Goal: Transaction & Acquisition: Register for event/course

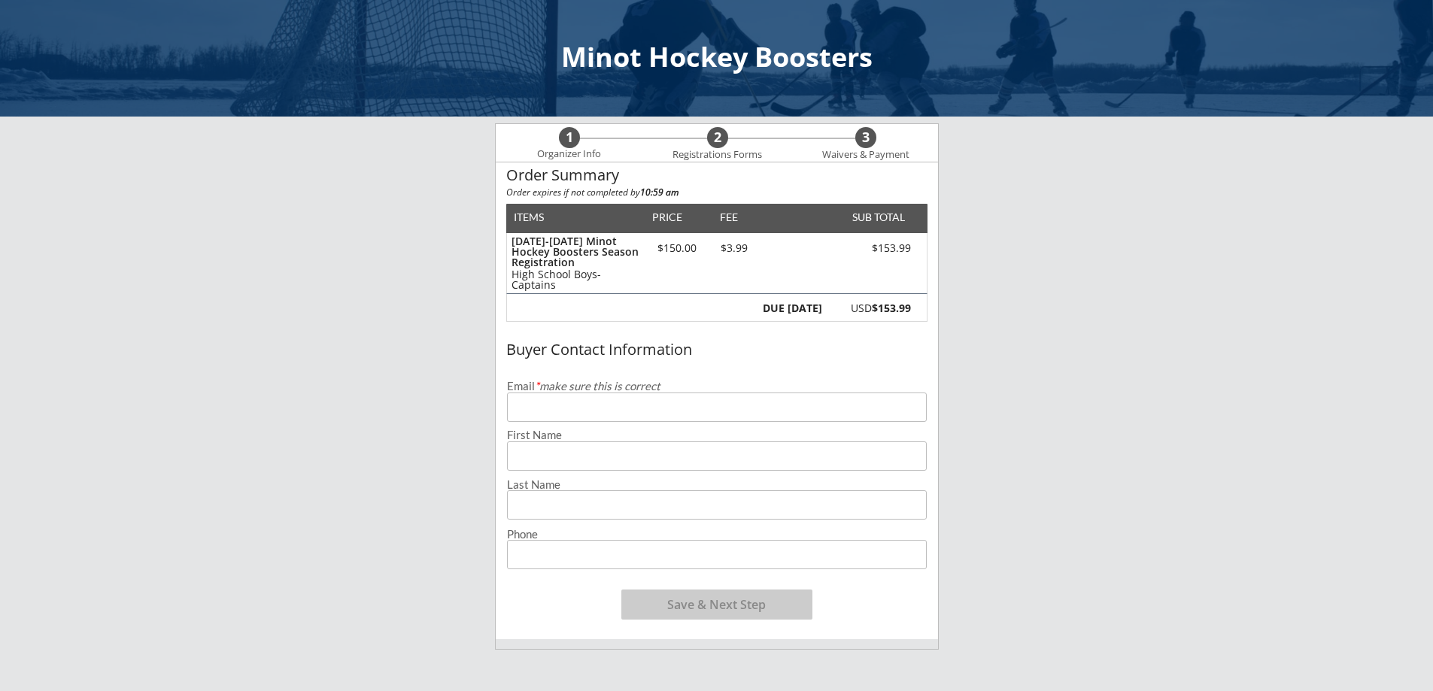
click at [643, 407] on input "email" at bounding box center [717, 407] width 420 height 29
type input "[EMAIL_ADDRESS][DOMAIN_NAME]"
type input "[PERSON_NAME]"
type input "[PHONE_NUMBER]"
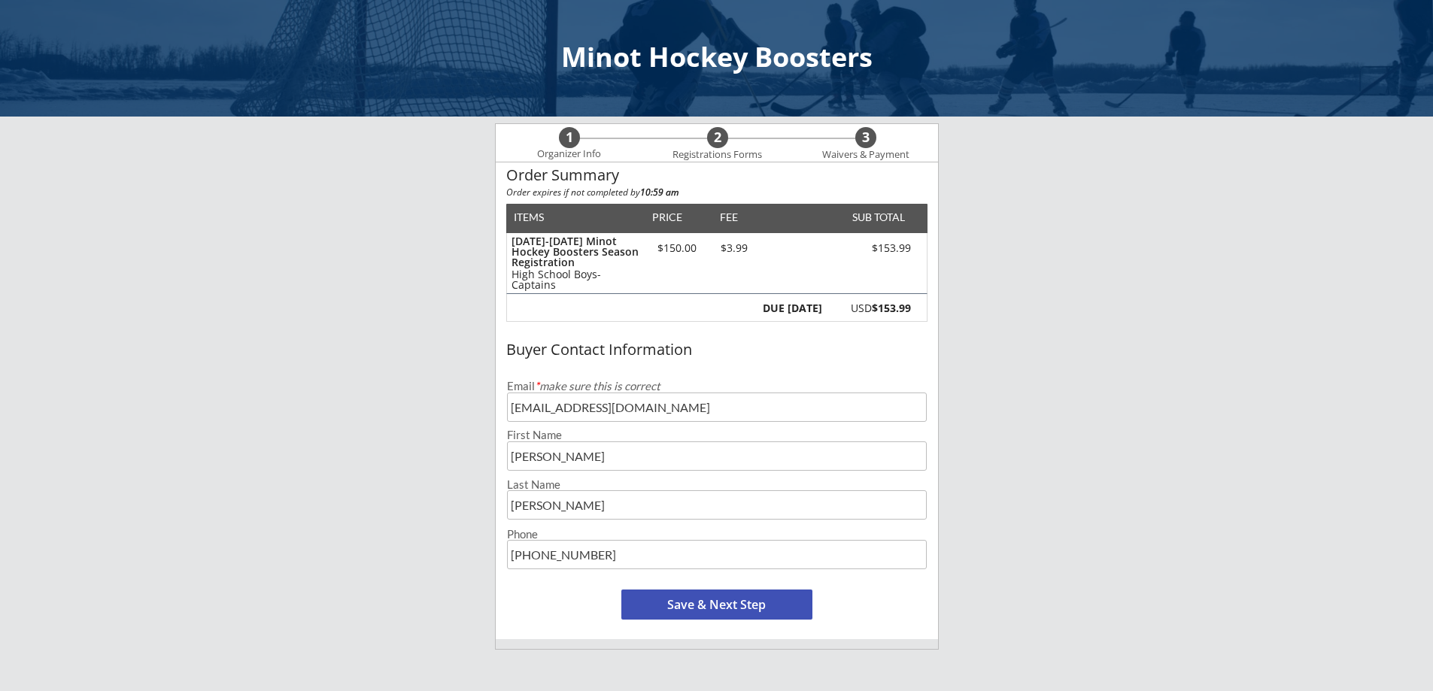
drag, startPoint x: 570, startPoint y: 463, endPoint x: 455, endPoint y: 415, distance: 124.7
click at [460, 438] on div "Minot Hockey Boosters 1 Organizer Info 2 Registrations Forms 3 Waivers & Paymen…" at bounding box center [716, 537] width 1433 height 1074
type input "[PERSON_NAME]"
click at [737, 599] on button "Save & Next Step" at bounding box center [716, 605] width 191 height 30
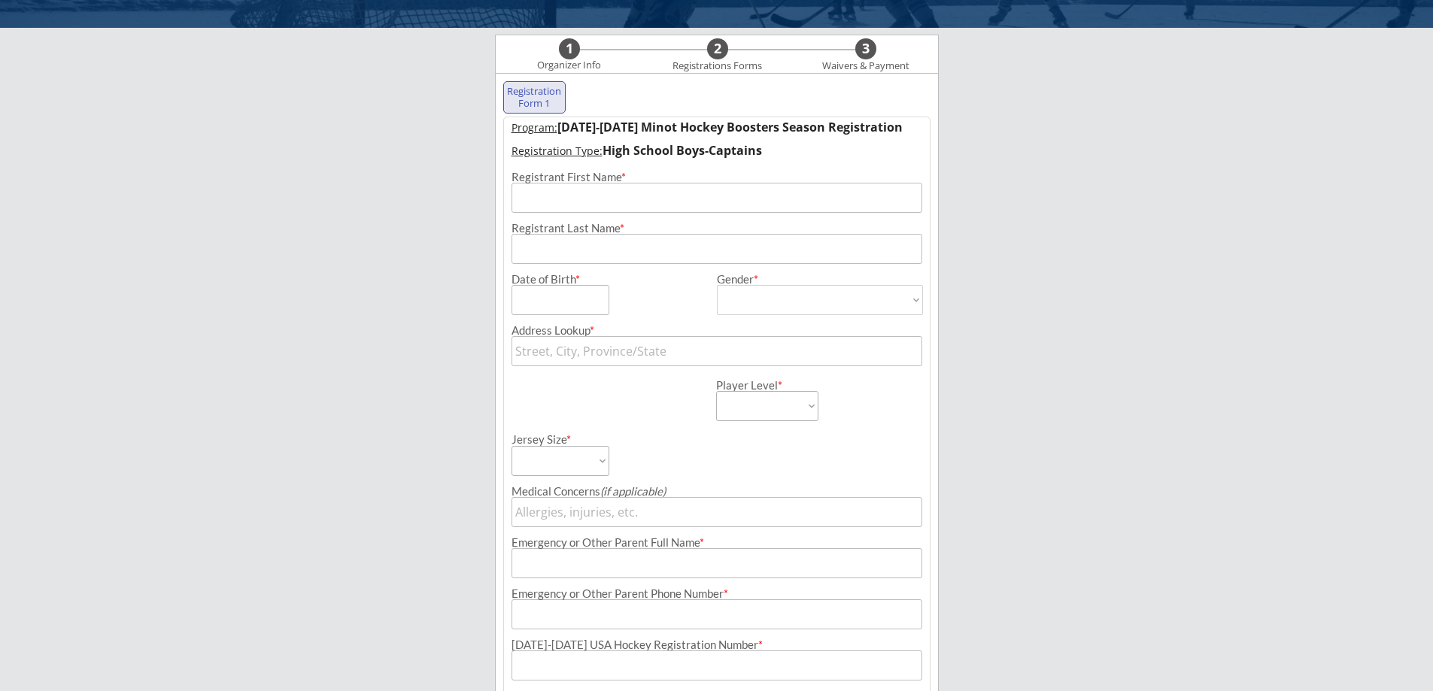
scroll to position [108, 0]
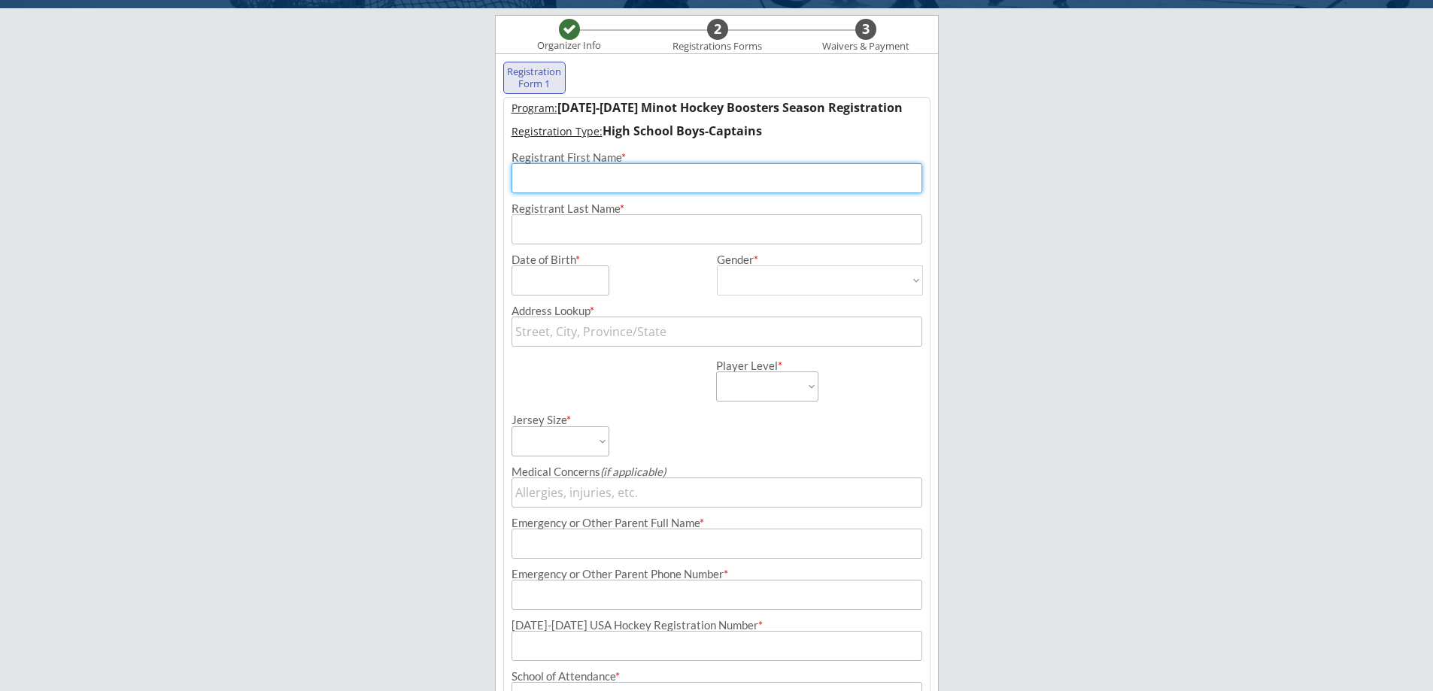
click at [585, 174] on input "input" at bounding box center [716, 178] width 411 height 30
type input "[PERSON_NAME]"
type input "[STREET_ADDRESS]"
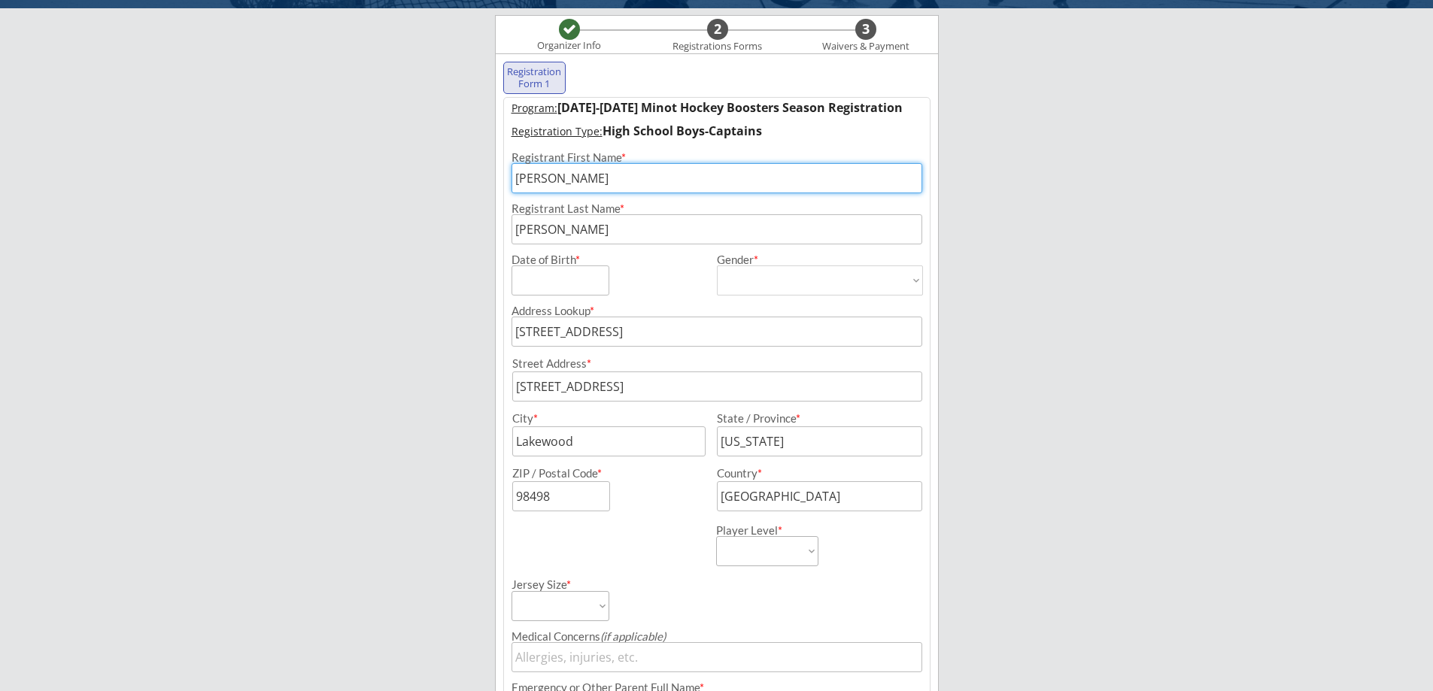
click at [568, 281] on input "input" at bounding box center [560, 280] width 98 height 30
type input "[DATE]"
click at [772, 275] on select "[DEMOGRAPHIC_DATA] [DEMOGRAPHIC_DATA]" at bounding box center [820, 280] width 206 height 30
select select ""[DEMOGRAPHIC_DATA]""
click at [717, 265] on select "[DEMOGRAPHIC_DATA] [DEMOGRAPHIC_DATA]" at bounding box center [820, 280] width 206 height 30
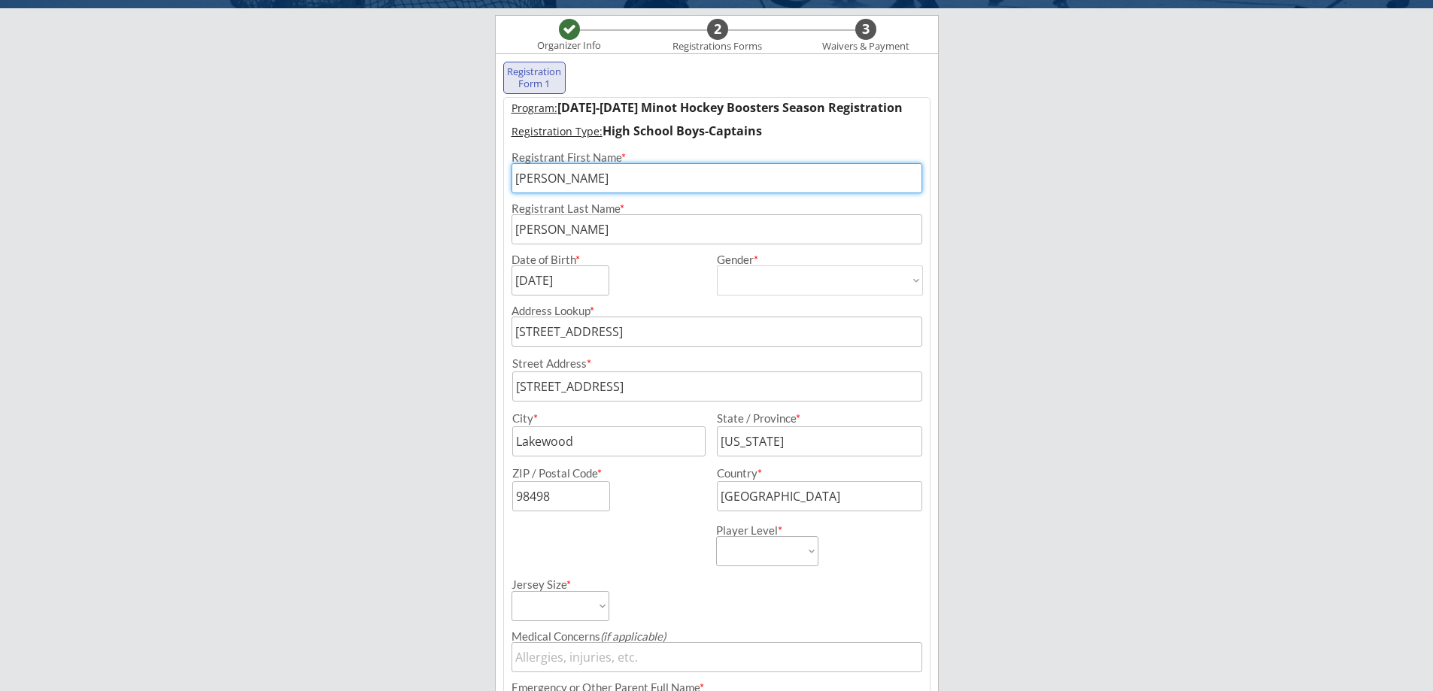
type input "[DEMOGRAPHIC_DATA]"
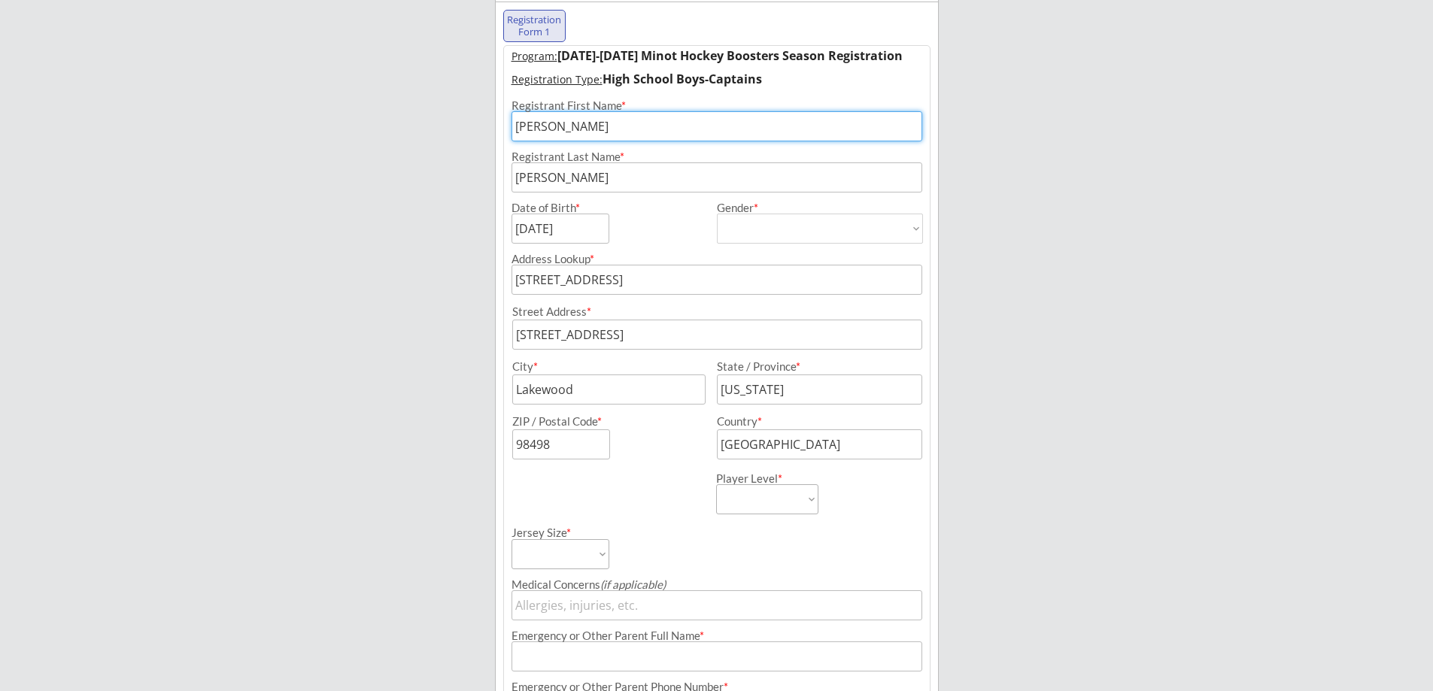
scroll to position [184, 0]
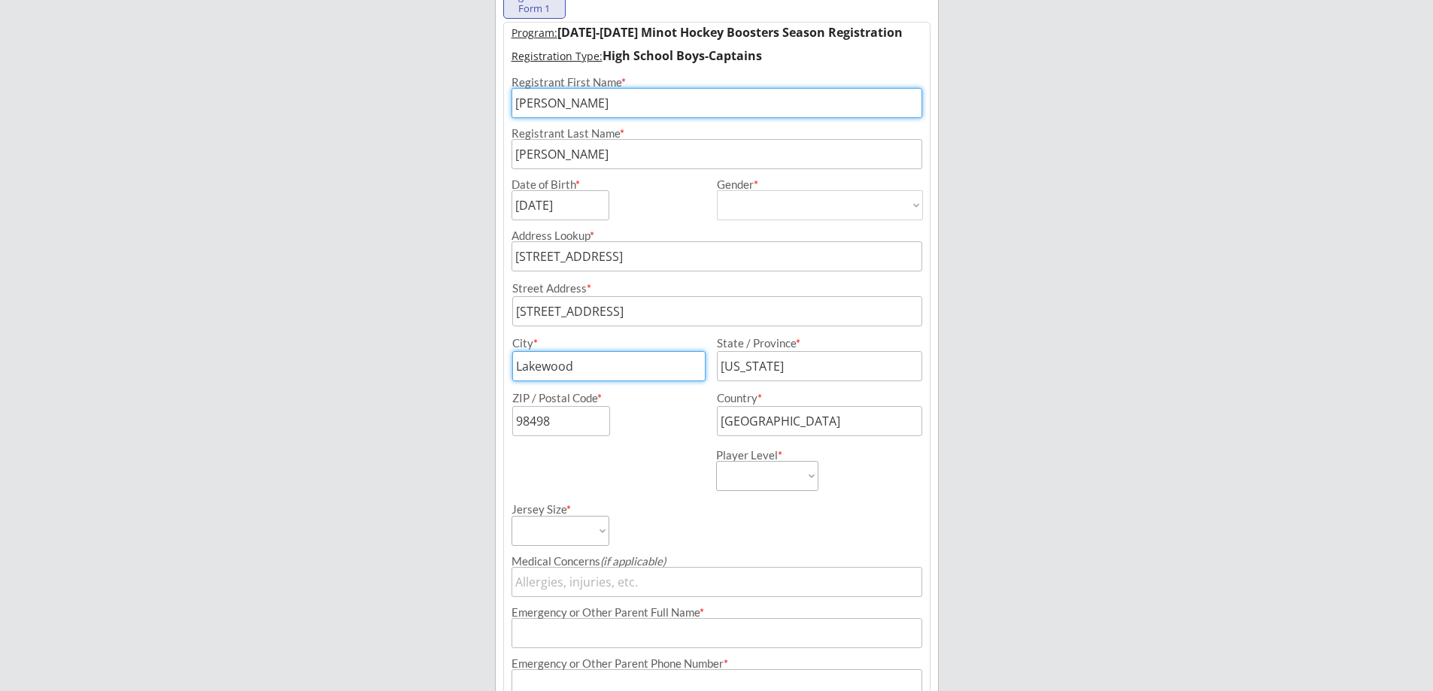
drag, startPoint x: 652, startPoint y: 361, endPoint x: 403, endPoint y: 351, distance: 249.1
click at [403, 351] on div "Minot Hockey Boosters Organizer Info 2 Registrations Forms 3 Waivers & Payment …" at bounding box center [716, 452] width 1433 height 1272
type input "Minot"
type input "ND"
drag, startPoint x: 572, startPoint y: 418, endPoint x: 417, endPoint y: 399, distance: 156.2
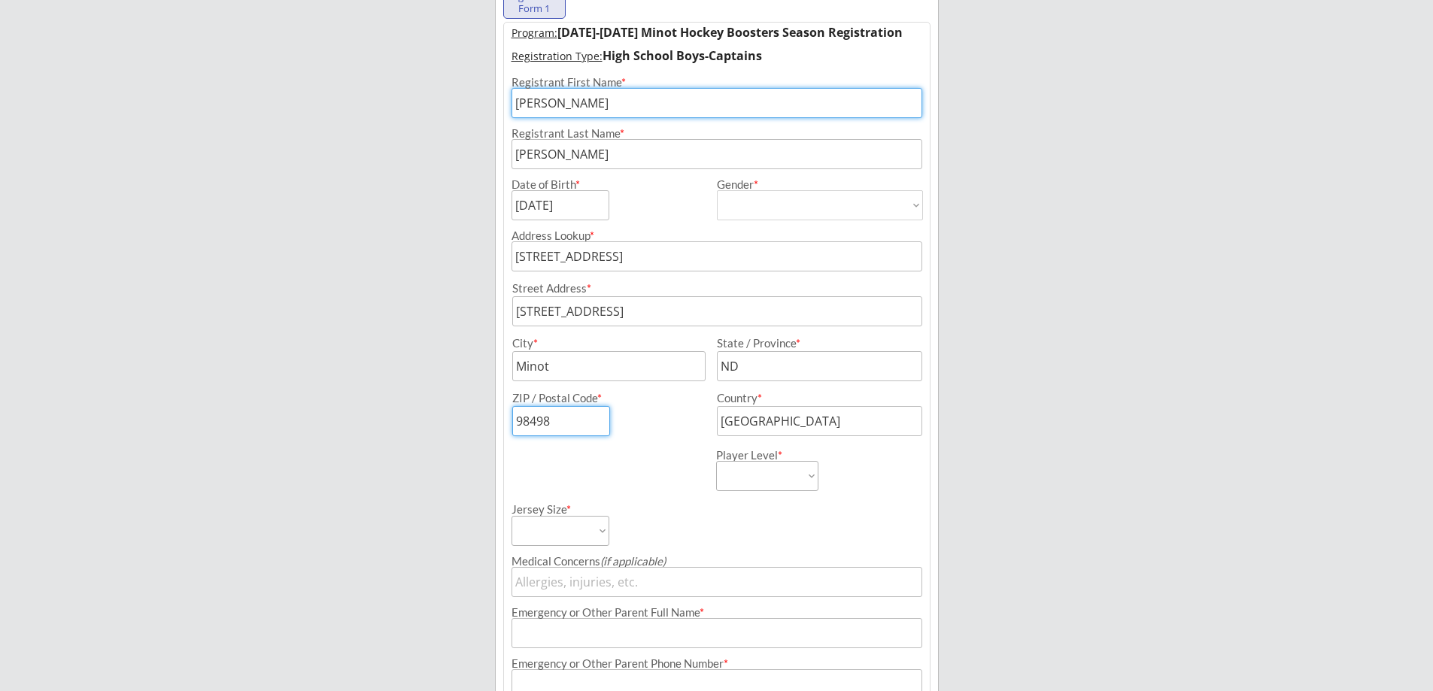
click at [417, 399] on div "Minot Hockey Boosters Organizer Info 2 Registrations Forms 3 Waivers & Payment …" at bounding box center [716, 452] width 1433 height 1272
type input "58701"
click at [812, 478] on select "Learn to Play Boys Learn to Play Girls Maroon Mites Gold/White Mites Squirts Pe…" at bounding box center [767, 476] width 102 height 30
select select ""HS Captains Boys""
click at [716, 461] on select "Learn to Play Boys Learn to Play Girls Maroon Mites Gold/White Mites Squirts Pe…" at bounding box center [767, 476] width 102 height 30
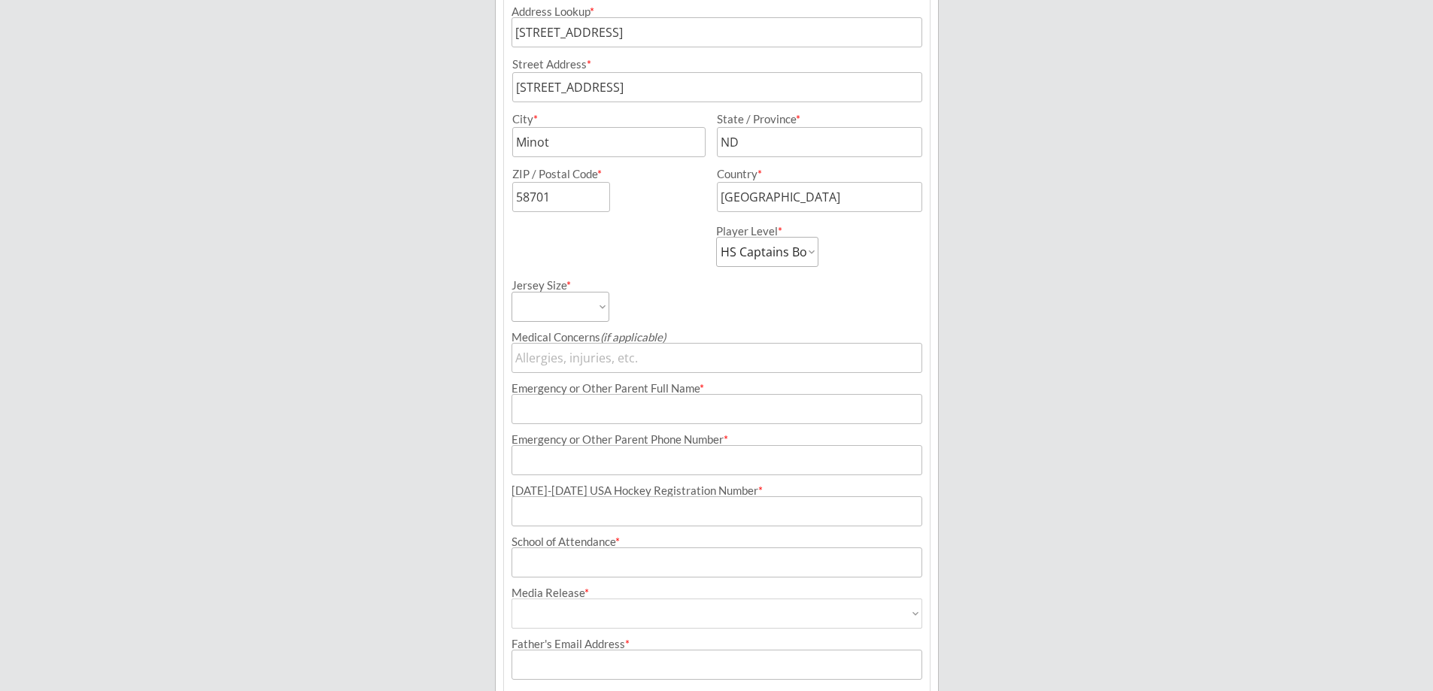
scroll to position [409, 0]
click at [596, 308] on select "Adult Small Adult Medium Adult Large Adult XL Goalie Cut" at bounding box center [560, 305] width 98 height 30
select select ""Adult Large""
click at [511, 290] on select "Adult Small Adult Medium Adult Large Adult XL Goalie Cut" at bounding box center [560, 305] width 98 height 30
click at [583, 360] on input "input" at bounding box center [716, 356] width 411 height 30
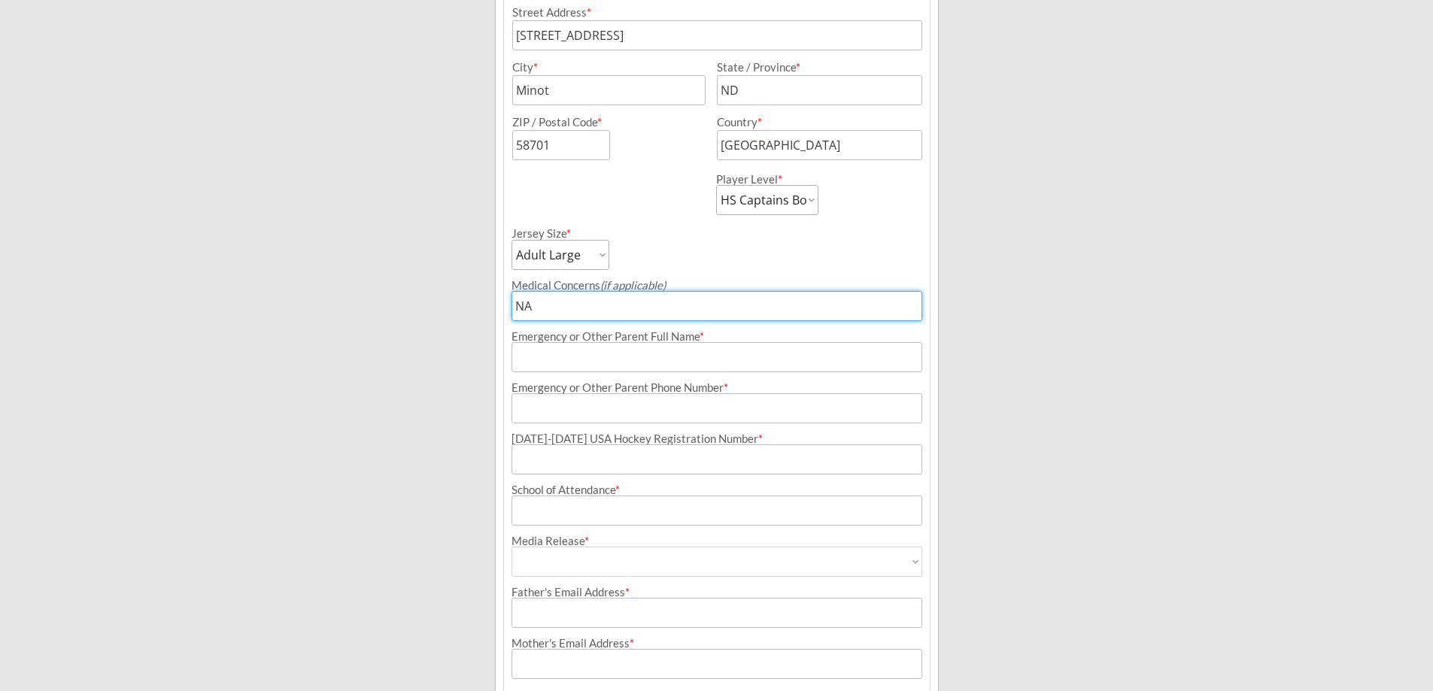
scroll to position [484, 0]
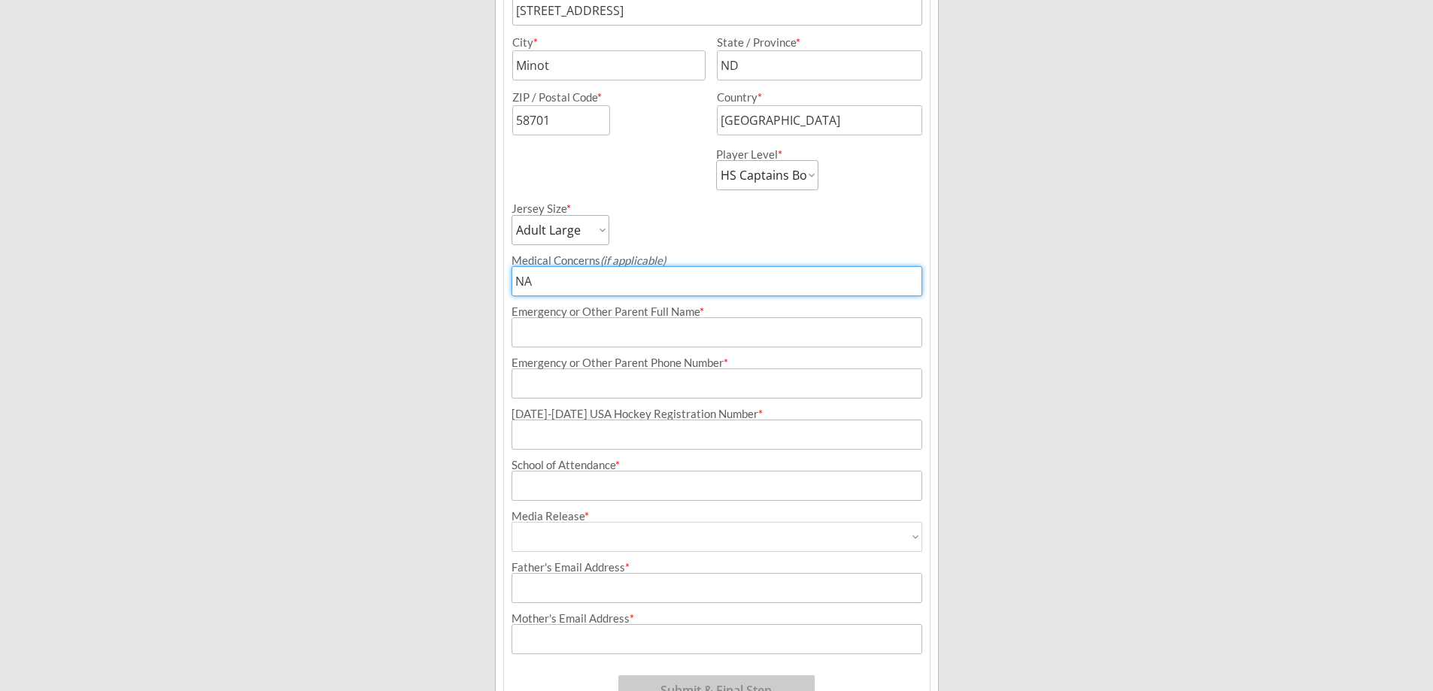
type input "NA"
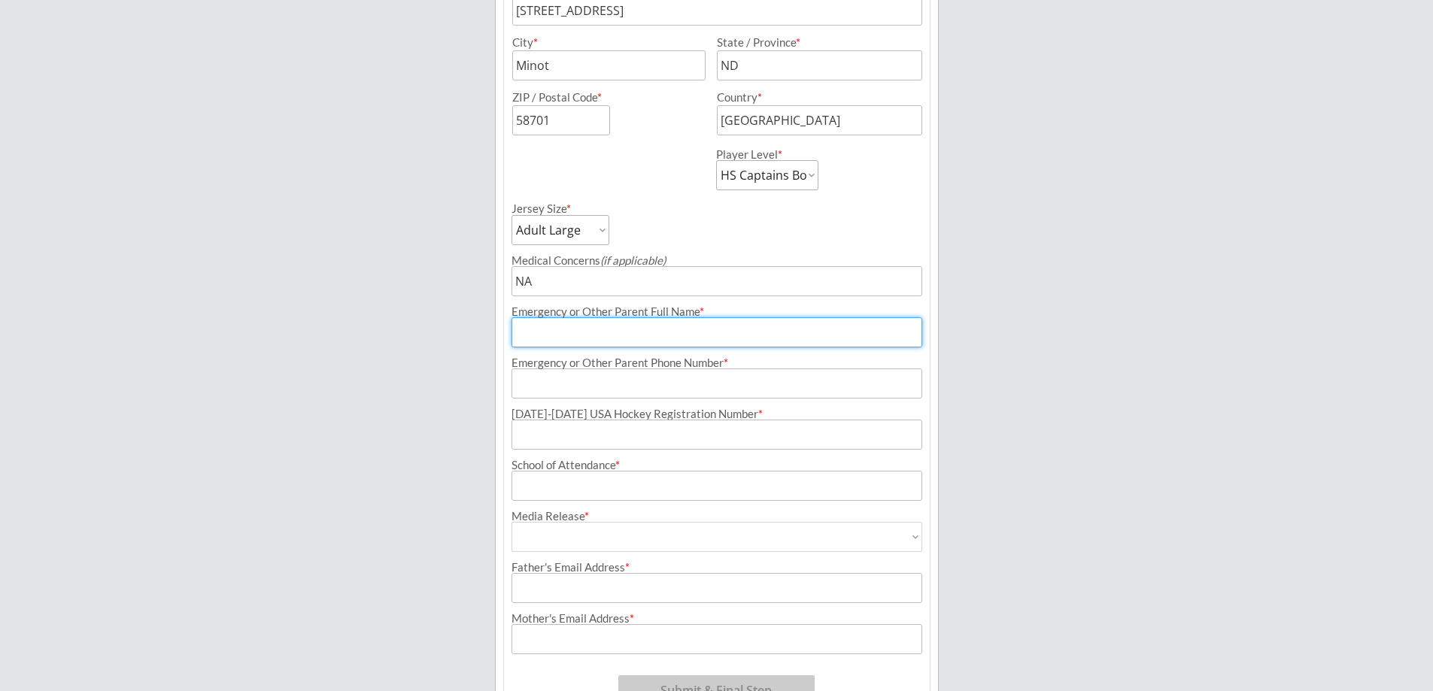
click at [560, 332] on input "input" at bounding box center [716, 332] width 411 height 30
type input "[PERSON_NAME]"
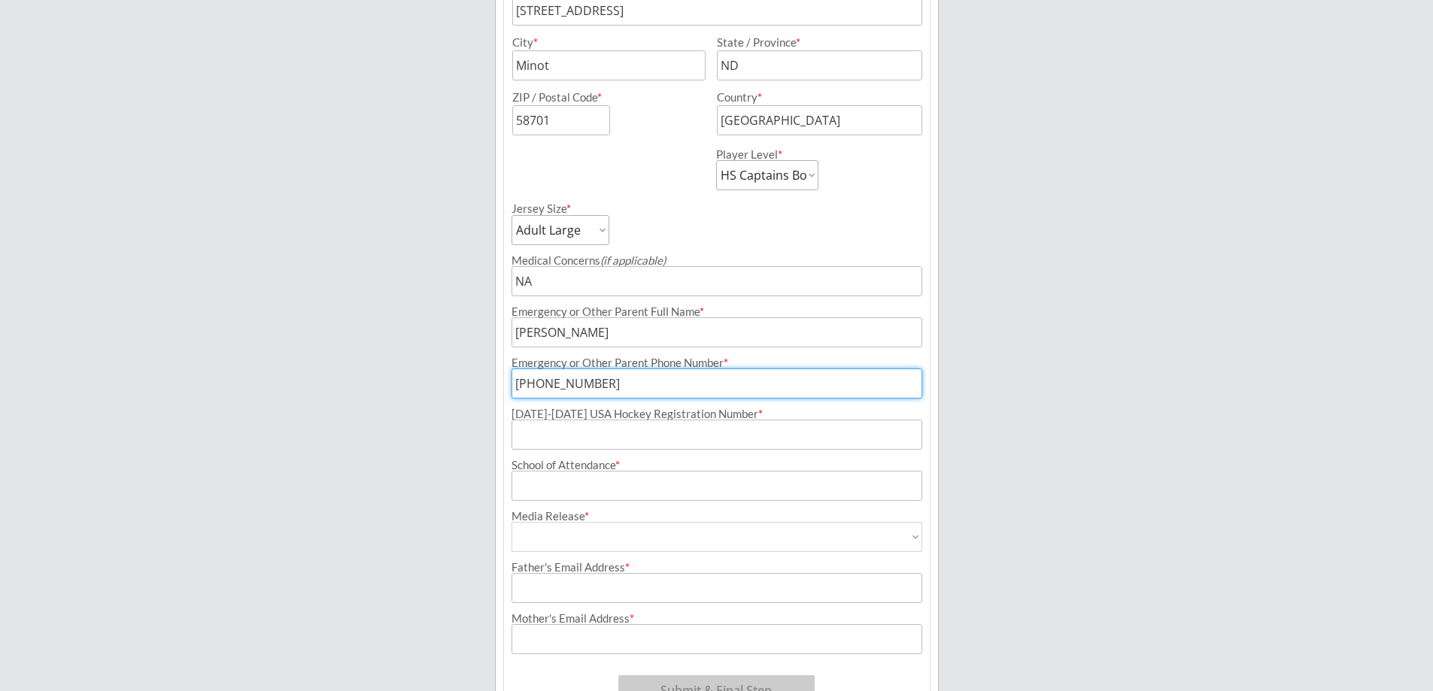
type input "[PHONE_NUMBER]"
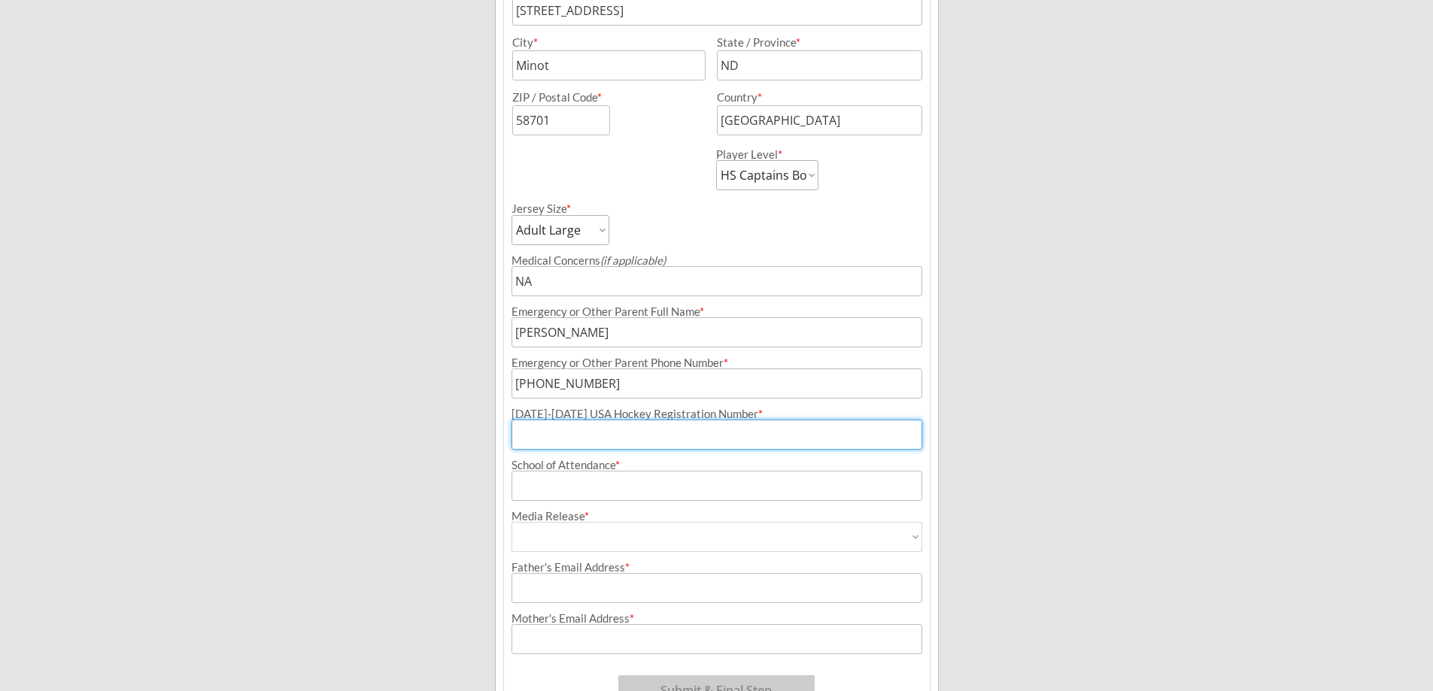
paste input "113601351HAALA"
type input "113601351HAALA"
click at [597, 486] on input "input" at bounding box center [716, 486] width 411 height 30
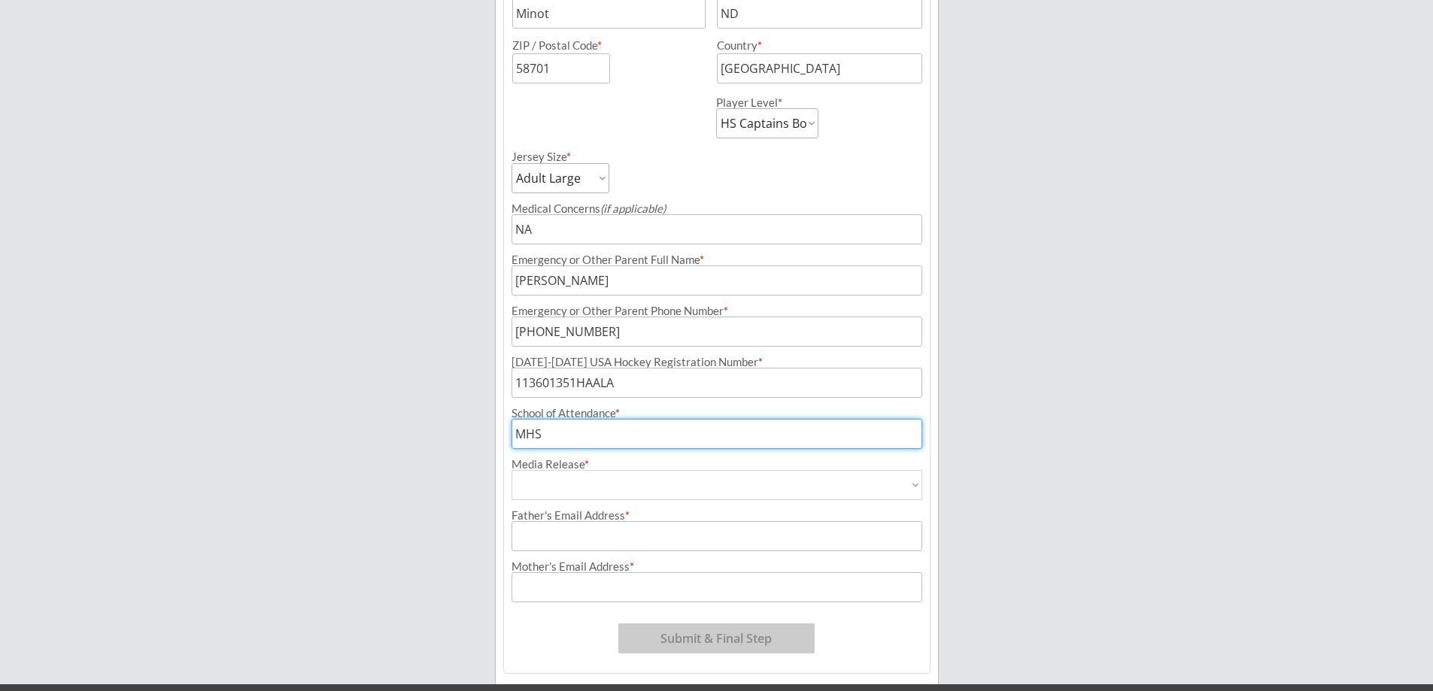
scroll to position [560, 0]
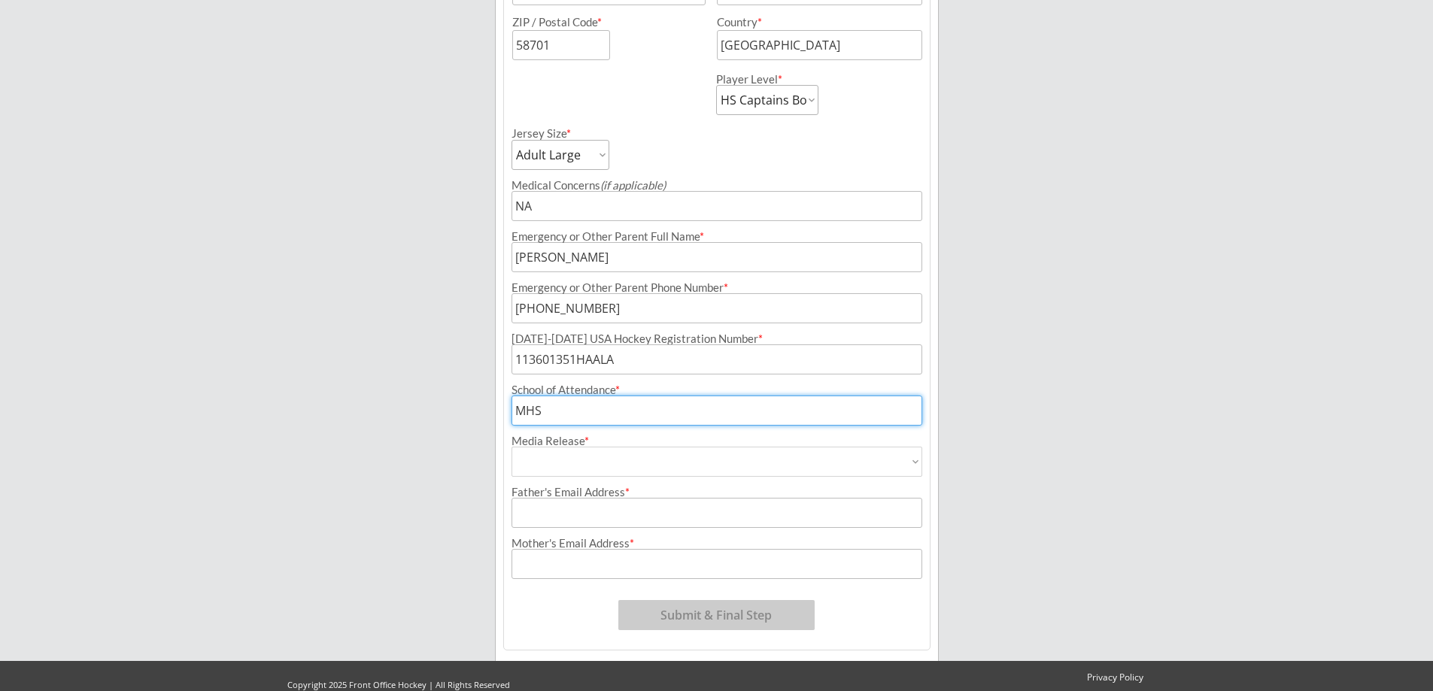
type input "MHS"
click at [630, 463] on select "Yes No" at bounding box center [716, 462] width 411 height 30
click at [620, 462] on select "Yes No" at bounding box center [716, 462] width 411 height 30
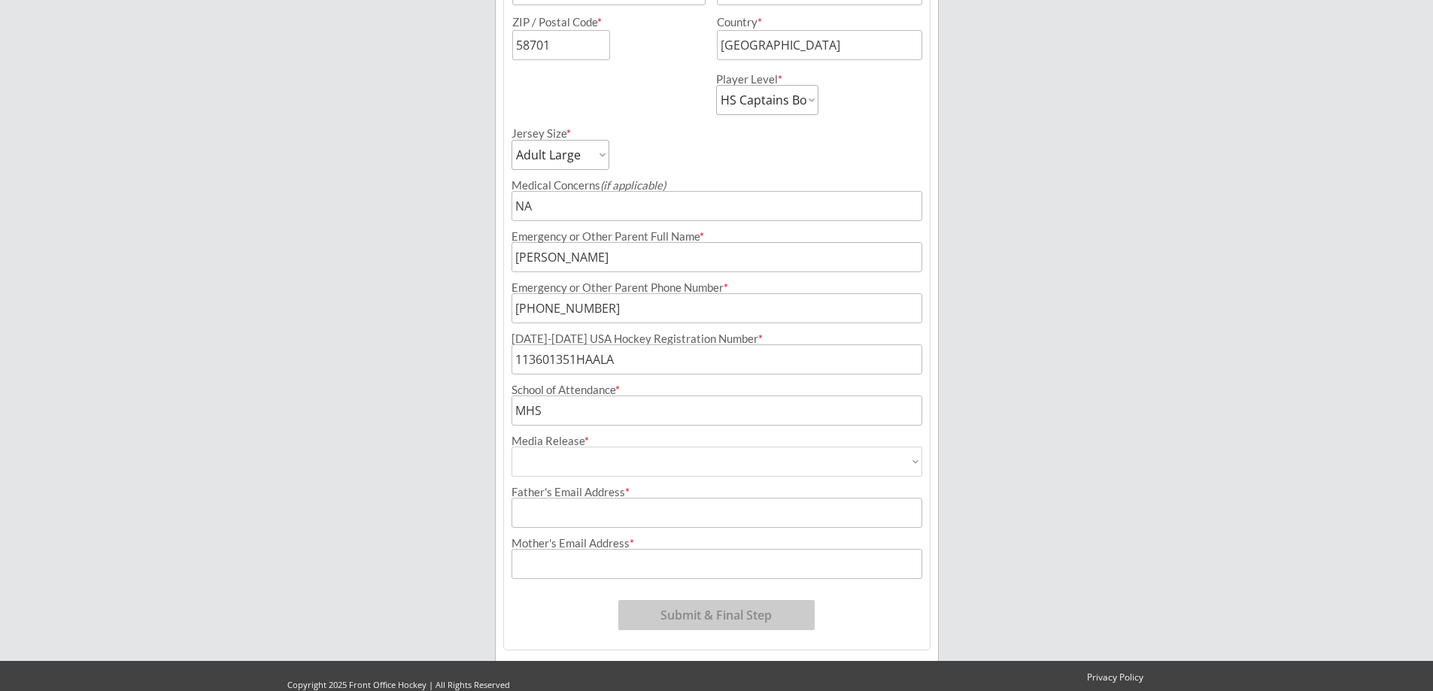
click at [917, 456] on select "Yes No" at bounding box center [716, 462] width 411 height 30
click at [912, 462] on select "Yes No" at bounding box center [716, 462] width 411 height 30
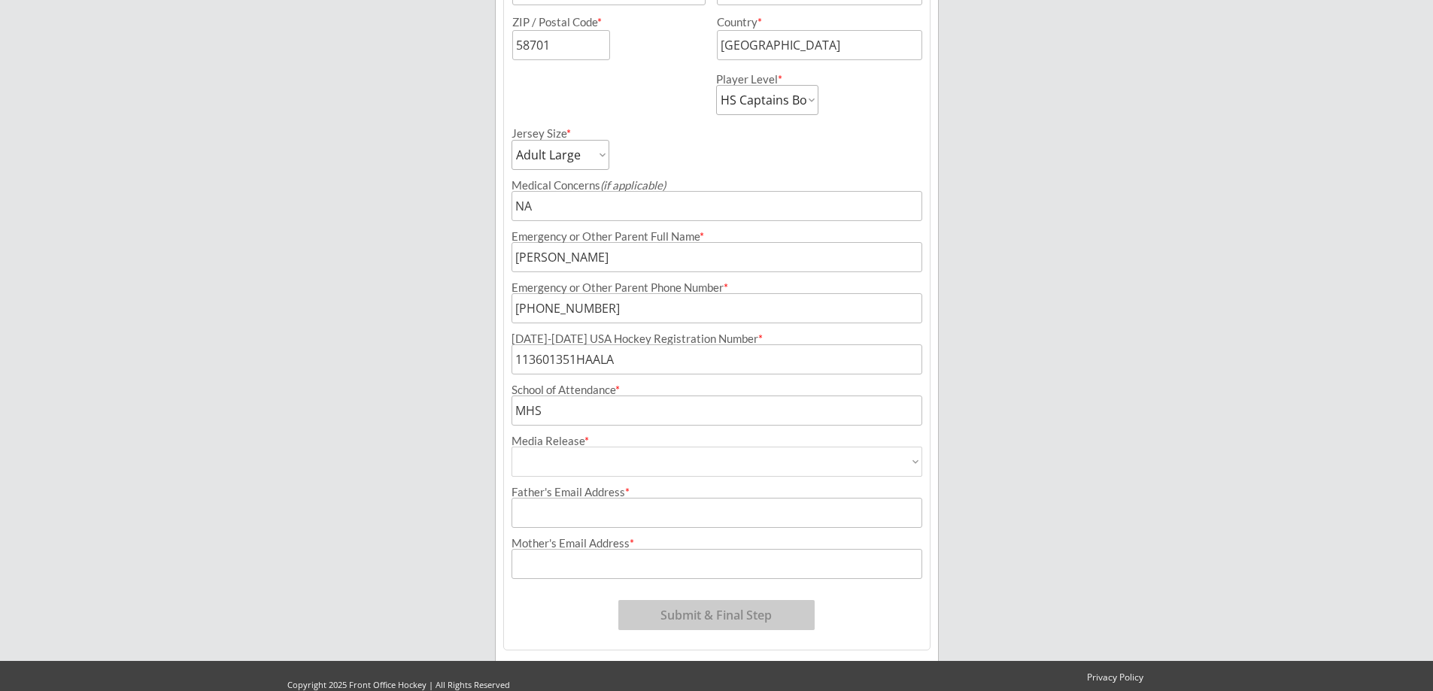
click at [912, 462] on select "Yes No" at bounding box center [716, 462] width 411 height 30
select select ""Yes""
type input "Yes"
click at [612, 514] on input "input" at bounding box center [716, 513] width 411 height 30
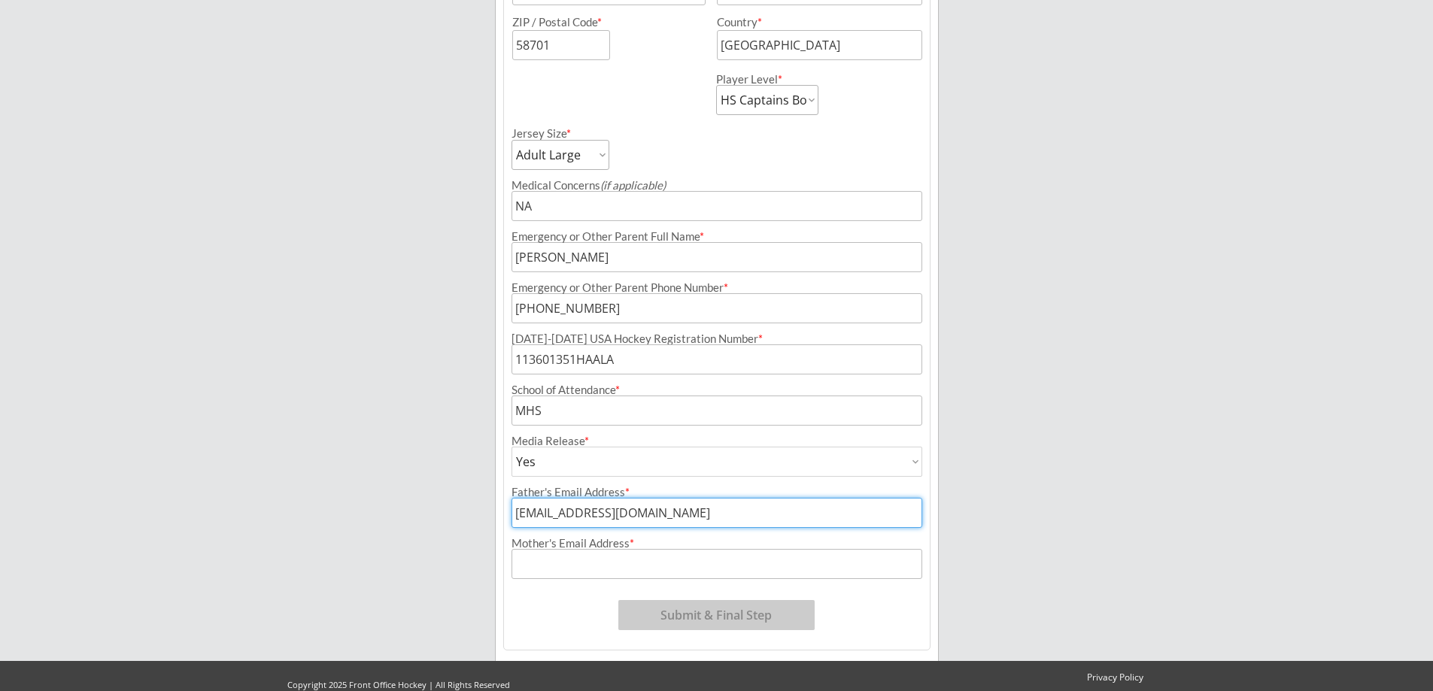
type input "[EMAIL_ADDRESS][DOMAIN_NAME]"
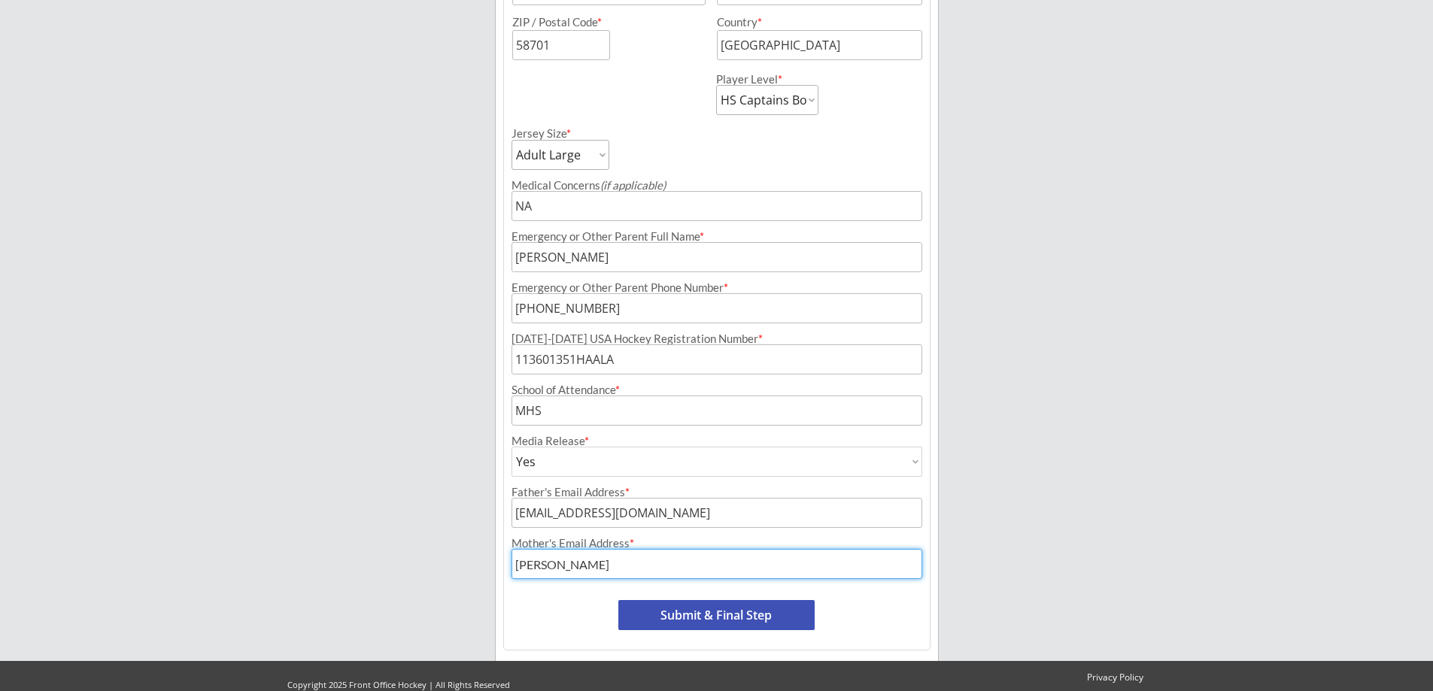
type input "[EMAIL_ADDRESS][DOMAIN_NAME]"
click at [738, 611] on button "Submit & Final Step" at bounding box center [716, 615] width 196 height 30
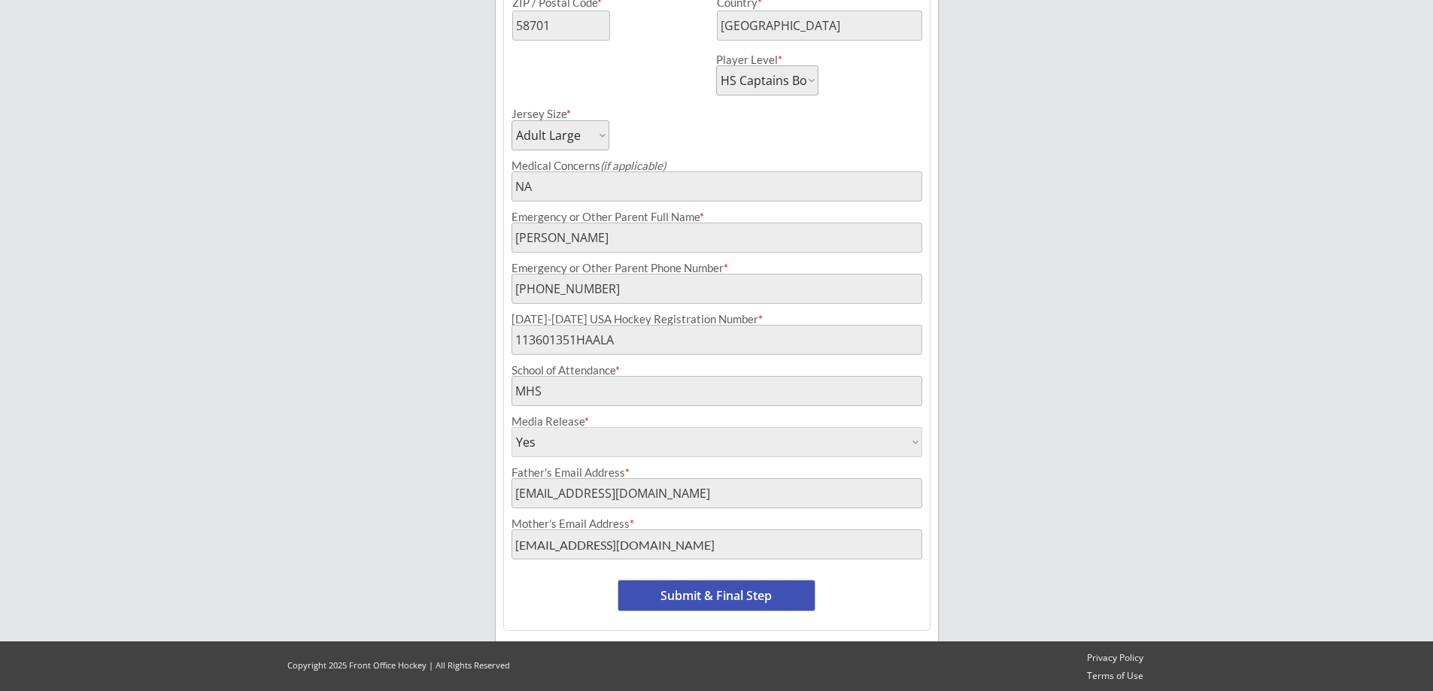
scroll to position [581, 0]
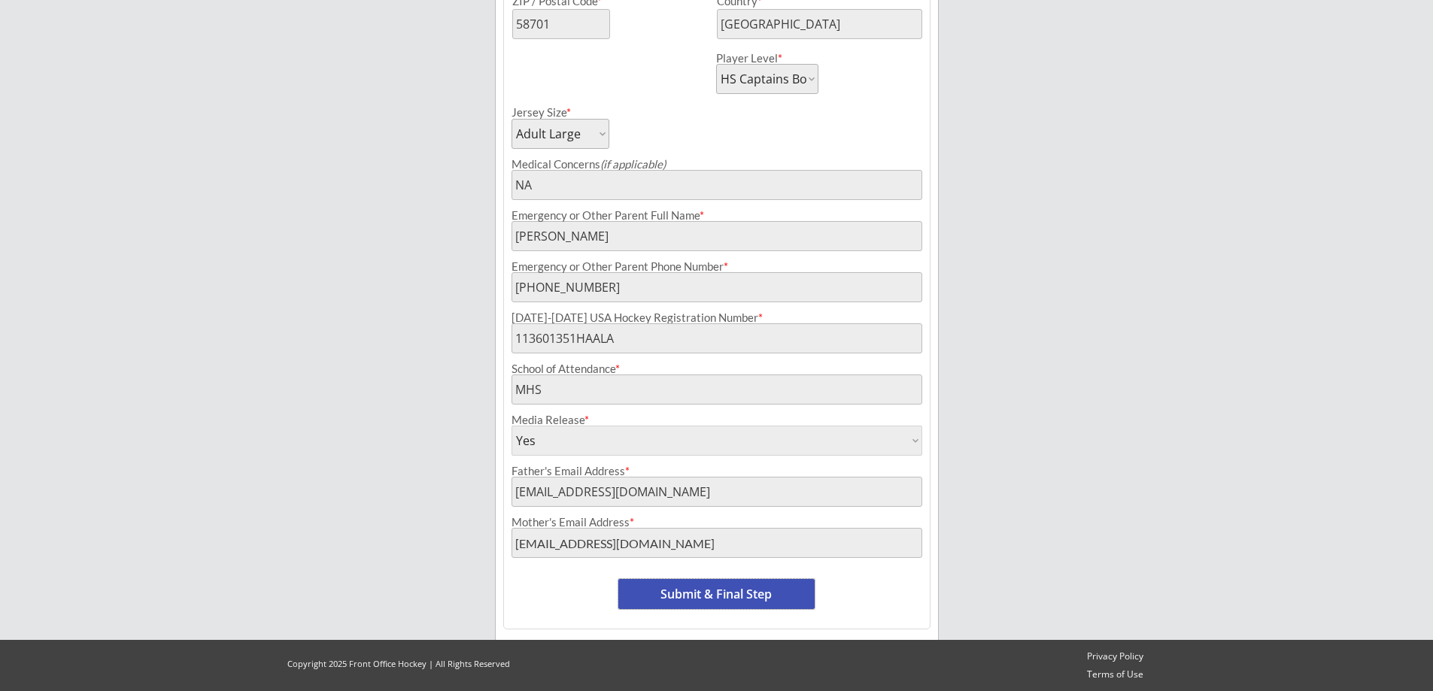
click at [730, 587] on button "Submit & Final Step" at bounding box center [716, 594] width 196 height 30
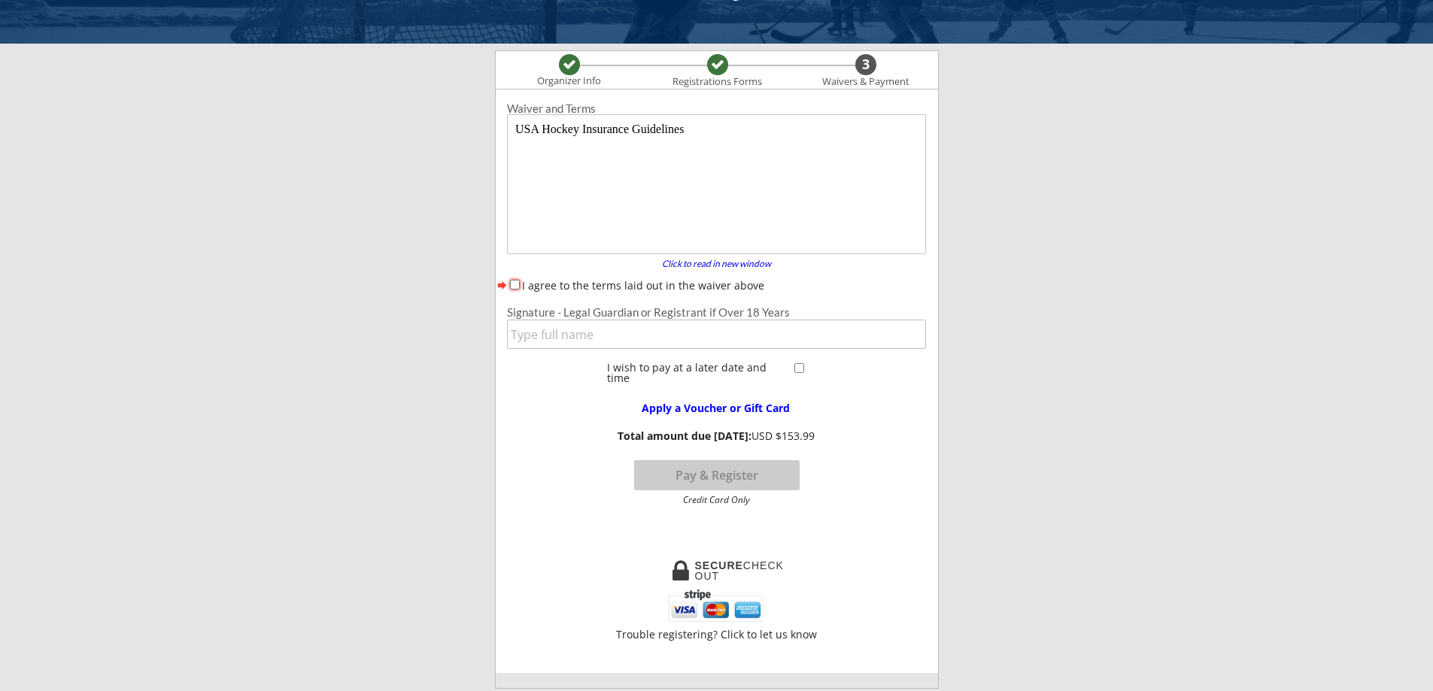
scroll to position [0, 0]
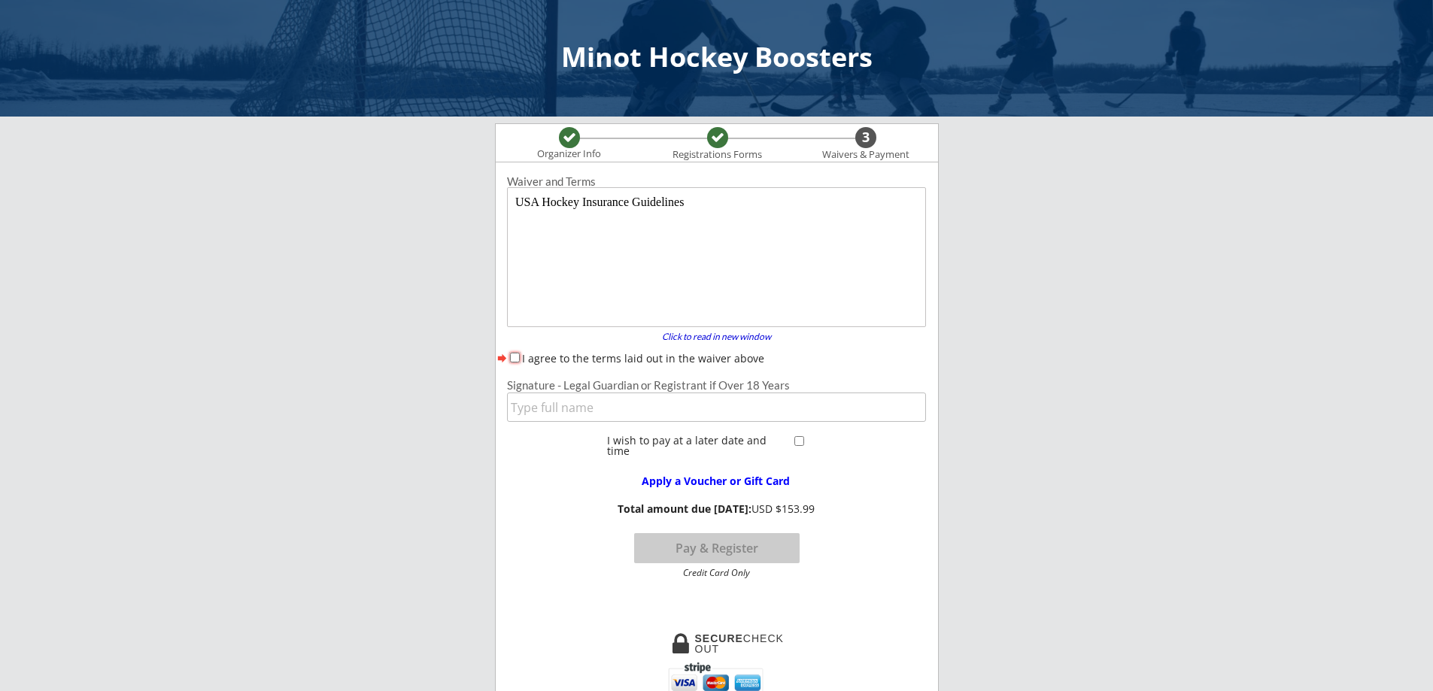
click at [518, 359] on input "I agree to the terms laid out in the waiver above" at bounding box center [515, 358] width 10 height 10
checkbox input "true"
click at [567, 408] on input "input" at bounding box center [716, 407] width 419 height 29
type input "[PERSON_NAME]"
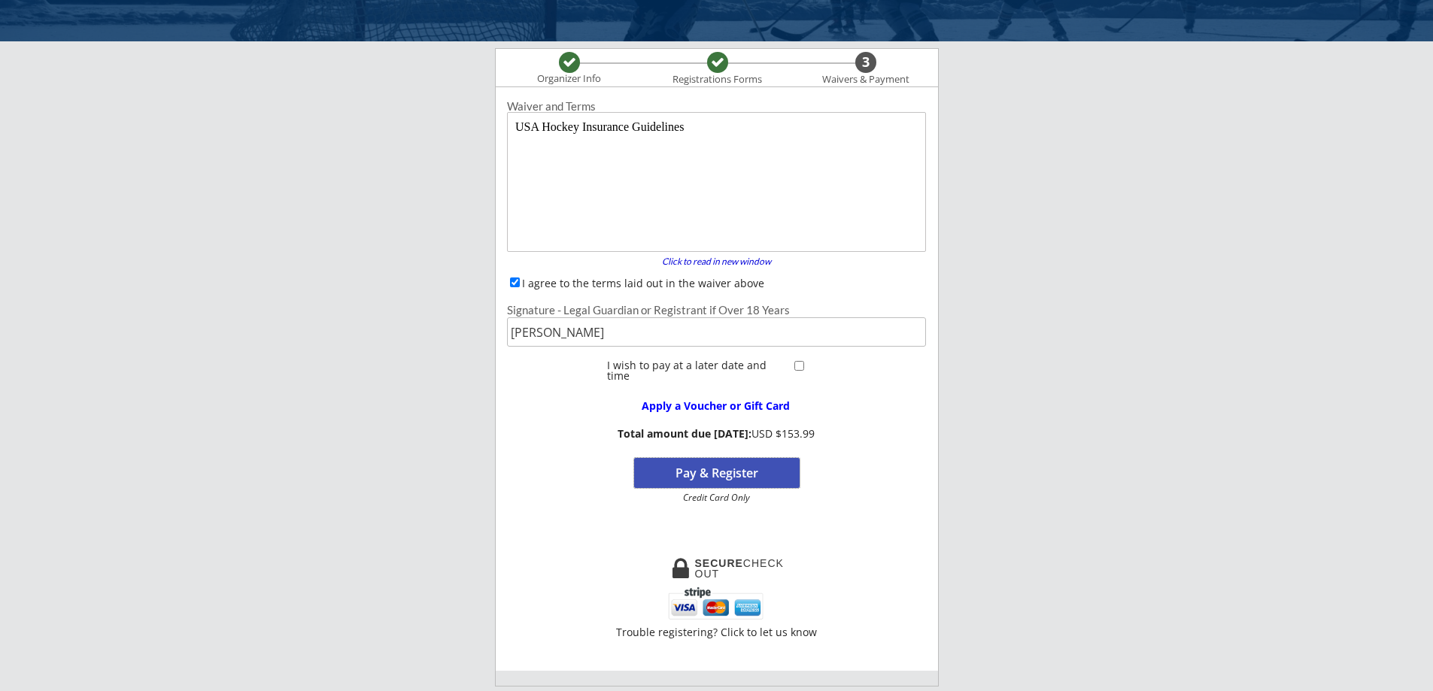
click at [745, 469] on button "Pay & Register" at bounding box center [716, 473] width 165 height 30
